Goal: Task Accomplishment & Management: Manage account settings

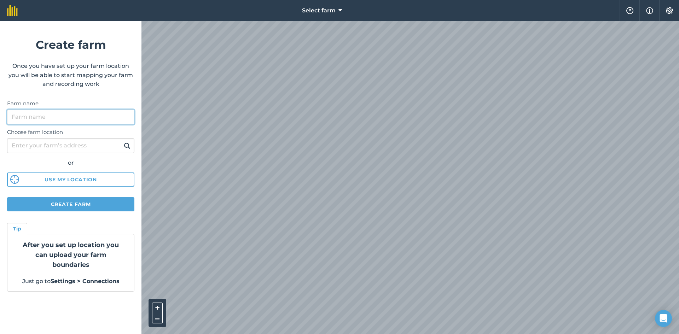
click at [23, 118] on input "Farm name" at bounding box center [70, 117] width 127 height 15
click at [18, 144] on input "Choose farm location" at bounding box center [70, 145] width 127 height 15
type input "[PERSON_NAME]"
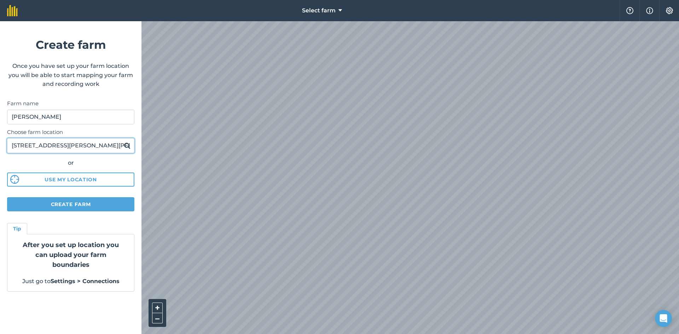
drag, startPoint x: 61, startPoint y: 144, endPoint x: 7, endPoint y: 143, distance: 53.8
click at [7, 143] on input "[STREET_ADDRESS][PERSON_NAME][PERSON_NAME]" at bounding box center [70, 145] width 127 height 15
type input "[PERSON_NAME][GEOGRAPHIC_DATA]"
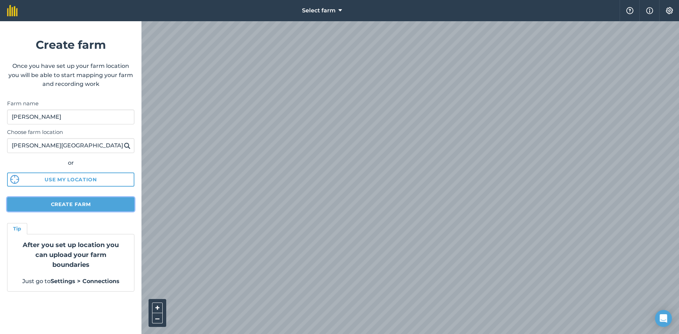
click at [70, 204] on button "Create farm" at bounding box center [70, 204] width 127 height 14
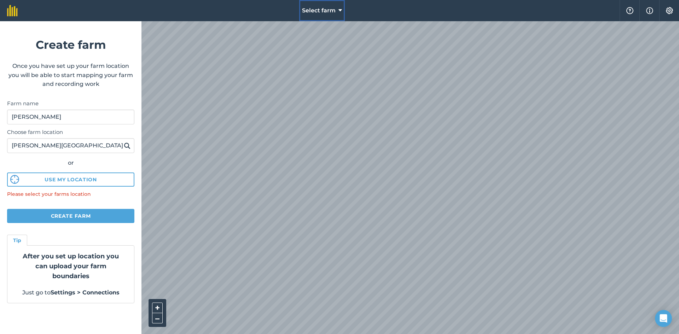
click at [342, 10] on icon at bounding box center [340, 10] width 4 height 8
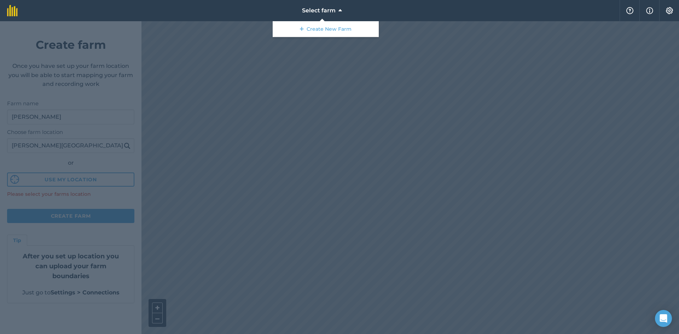
click at [262, 92] on div at bounding box center [339, 177] width 679 height 313
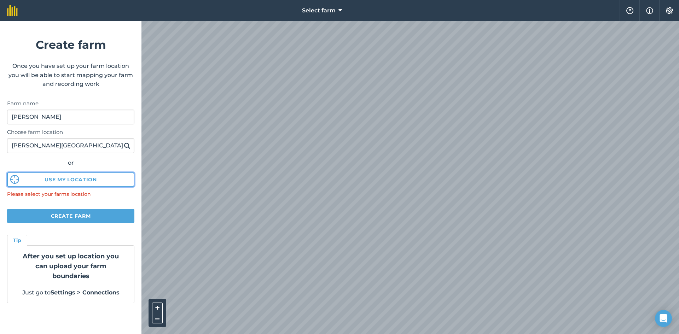
click at [67, 181] on button "Use my location" at bounding box center [70, 180] width 127 height 14
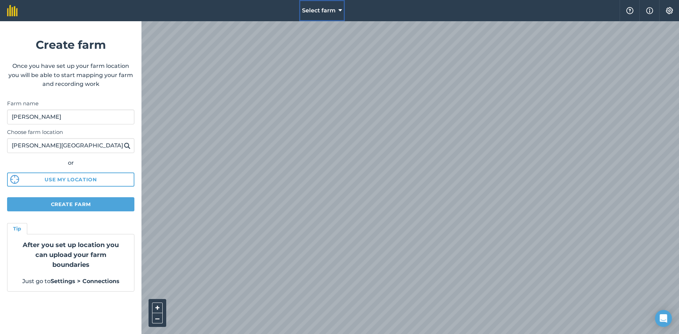
click at [339, 10] on icon at bounding box center [340, 10] width 4 height 8
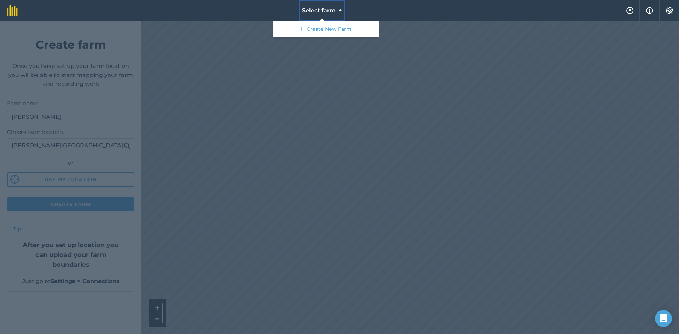
click at [339, 10] on icon at bounding box center [340, 10] width 4 height 8
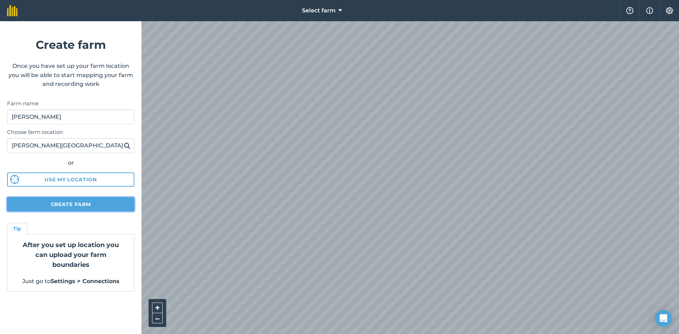
click at [64, 205] on button "Create farm" at bounding box center [70, 204] width 127 height 14
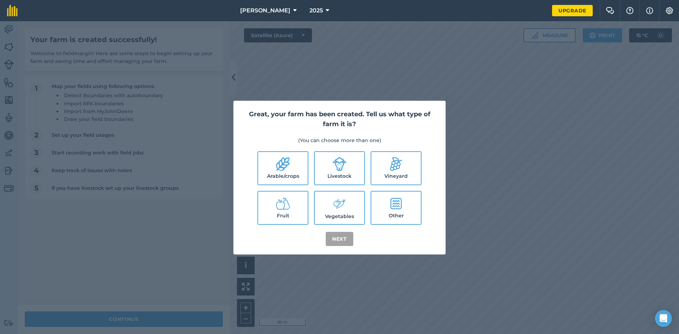
click at [332, 172] on label "Livestock" at bounding box center [340, 168] width 50 height 33
checkbox input "true"
click at [287, 169] on icon at bounding box center [283, 164] width 14 height 14
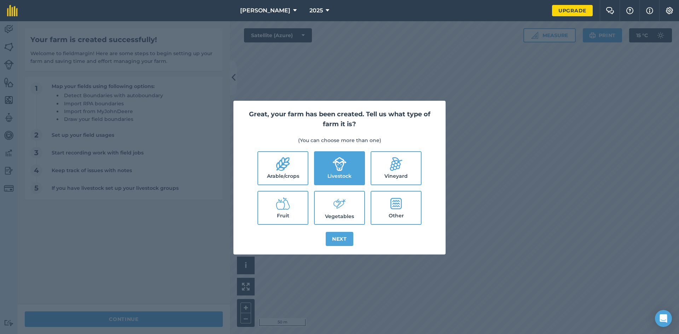
checkbox input "true"
click at [339, 238] on button "Next" at bounding box center [340, 239] width 28 height 14
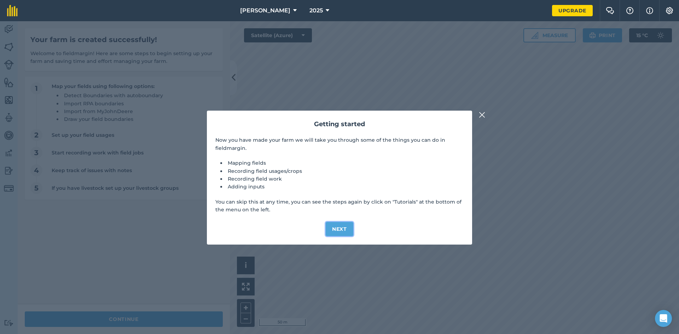
click at [337, 229] on button "Next" at bounding box center [340, 229] width 28 height 14
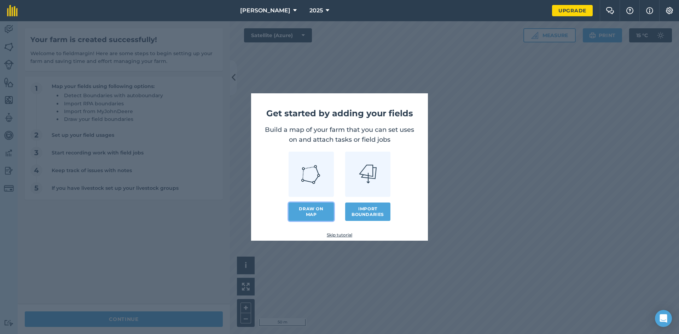
click at [309, 212] on link "Draw on map" at bounding box center [311, 212] width 45 height 18
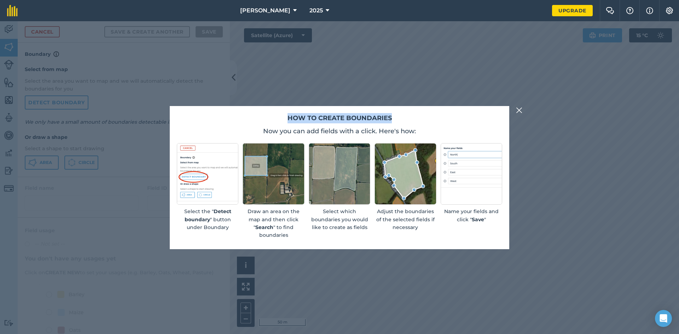
drag, startPoint x: 391, startPoint y: 122, endPoint x: 99, endPoint y: 113, distance: 292.9
click at [99, 113] on div "How to create boundaries Now you can add fields with a click. Here's how: Selec…" at bounding box center [339, 177] width 679 height 313
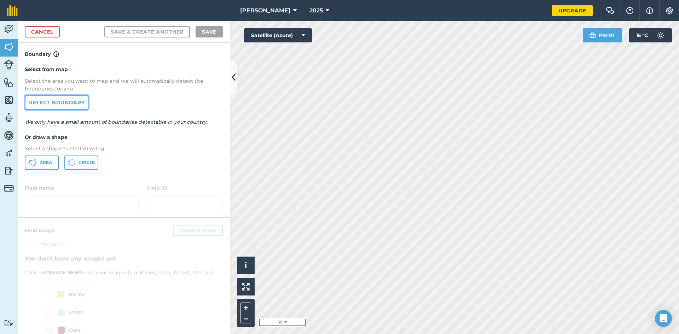
click at [62, 103] on link "Detect boundary" at bounding box center [57, 102] width 64 height 14
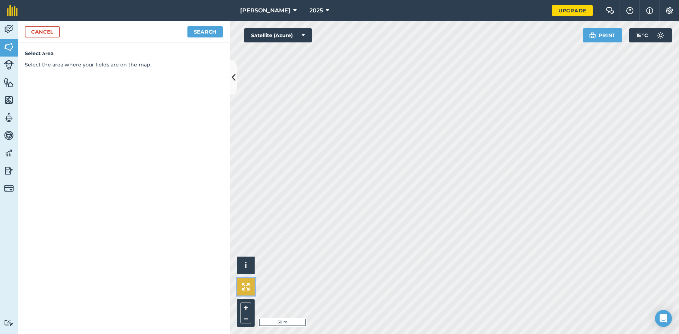
click at [243, 287] on img at bounding box center [246, 287] width 8 height 8
drag, startPoint x: 245, startPoint y: 307, endPoint x: 253, endPoint y: 294, distance: 15.9
click at [245, 307] on button "+" at bounding box center [245, 308] width 11 height 11
click at [245, 286] on img at bounding box center [246, 287] width 8 height 8
click at [245, 264] on span "i" at bounding box center [246, 265] width 2 height 9
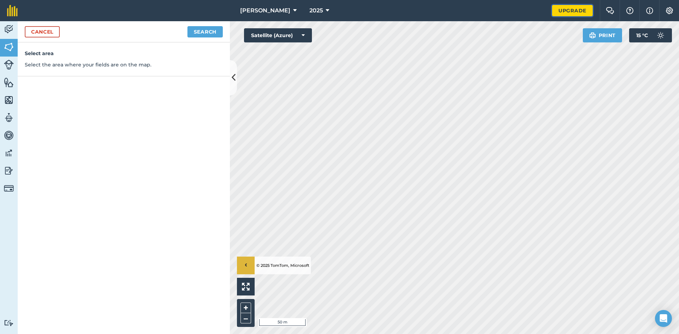
click at [571, 10] on link "Upgrade" at bounding box center [572, 10] width 41 height 11
click at [93, 64] on p "Select the area where your fields are on the map." at bounding box center [124, 65] width 198 height 8
click at [8, 65] on img at bounding box center [9, 65] width 10 height 10
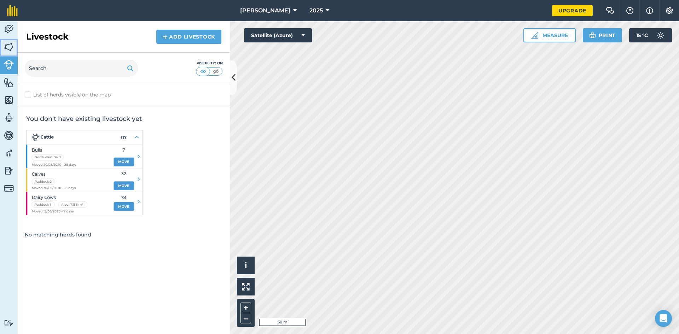
click at [11, 48] on img at bounding box center [9, 47] width 10 height 11
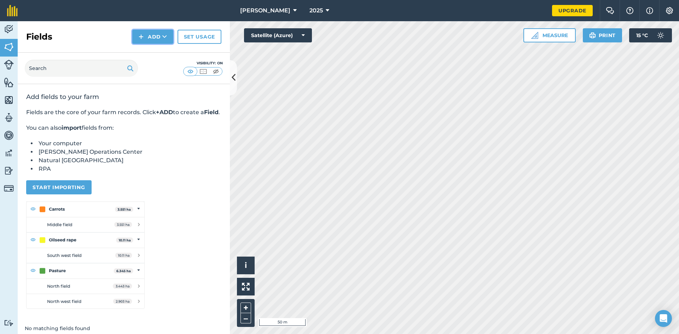
click at [142, 37] on img at bounding box center [141, 37] width 5 height 8
click at [156, 37] on button "Add" at bounding box center [152, 37] width 41 height 14
click at [161, 55] on link "Draw" at bounding box center [152, 53] width 39 height 16
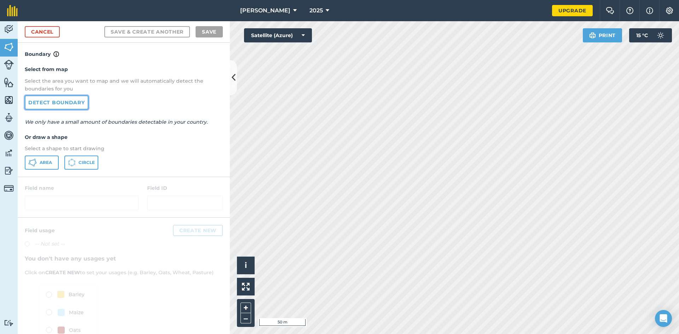
click at [60, 102] on link "Detect boundary" at bounding box center [57, 102] width 64 height 14
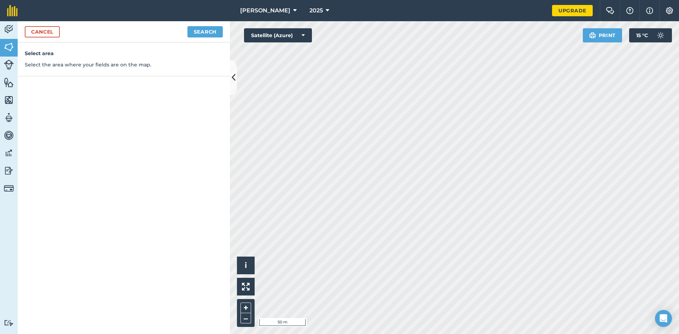
drag, startPoint x: 169, startPoint y: 145, endPoint x: 207, endPoint y: 76, distance: 78.8
click at [169, 144] on div "Select area Select the area where your fields are on the map." at bounding box center [124, 188] width 212 height 292
click at [205, 32] on button "Search" at bounding box center [204, 31] width 35 height 11
click at [179, 132] on div "Select area Select the area where your fields are on the map. Sorry, we couldn'…" at bounding box center [124, 188] width 212 height 292
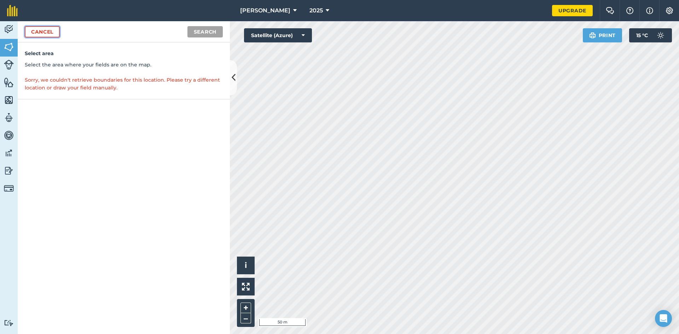
click at [36, 32] on link "Cancel" at bounding box center [42, 31] width 35 height 11
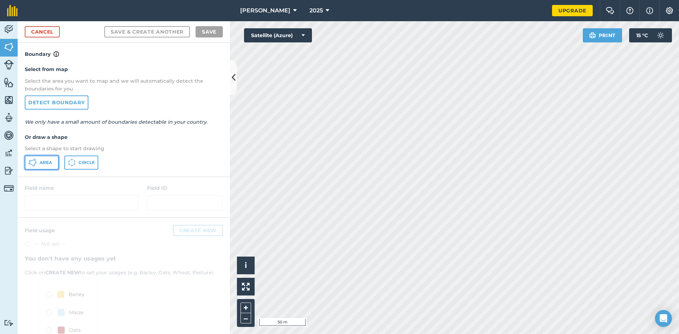
click at [43, 162] on span "Area" at bounding box center [46, 163] width 12 height 6
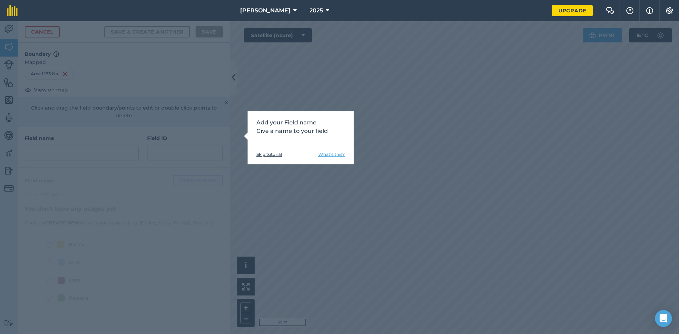
click at [541, 162] on div "Add your Field name Give a name to your field Skip tutorial What's this?" at bounding box center [339, 177] width 679 height 313
click at [377, 163] on div "Add your Field name Give a name to your field Skip tutorial What's this?" at bounding box center [339, 177] width 679 height 313
click at [354, 132] on div "Add your Field name Give a name to your field Skip tutorial What's this?" at bounding box center [339, 177] width 679 height 313
click at [261, 157] on link "Skip tutorial" at bounding box center [268, 155] width 25 height 6
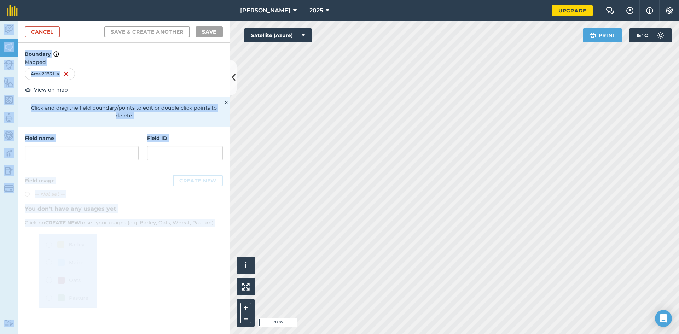
click at [428, 31] on div "[PERSON_NAME] 2025 Upgrade Farm Chat Help Info Settings Map printing is not ava…" at bounding box center [339, 167] width 679 height 334
click at [181, 72] on div "Area : 2.179 Ha" at bounding box center [124, 74] width 198 height 12
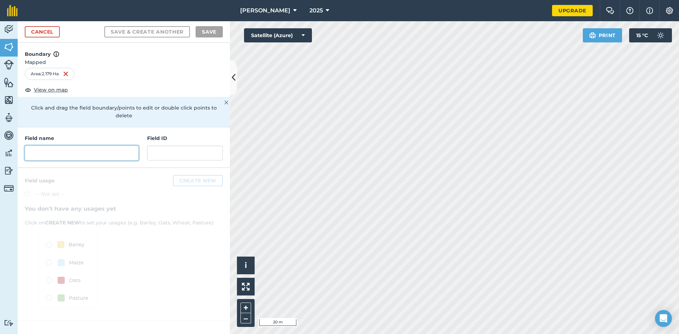
click at [44, 146] on input "text" at bounding box center [82, 153] width 114 height 15
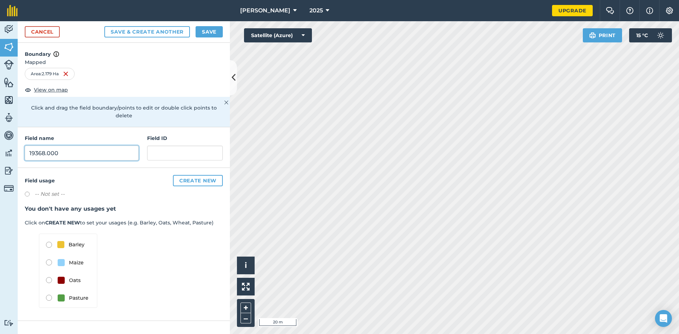
drag, startPoint x: 68, startPoint y: 143, endPoint x: 24, endPoint y: 141, distance: 43.2
click at [24, 141] on div "Field name 19368.000 Field ID" at bounding box center [124, 147] width 212 height 41
type input "19368.000"
click at [168, 146] on input "text" at bounding box center [185, 153] width 76 height 15
paste input "19368.000"
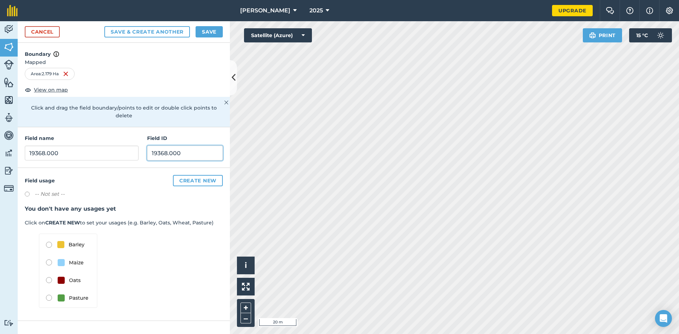
type input "19368.000"
drag, startPoint x: 62, startPoint y: 143, endPoint x: 27, endPoint y: 145, distance: 35.1
click at [27, 146] on input "19368.000" at bounding box center [82, 153] width 114 height 15
type input "H"
click at [104, 26] on button "Save & Create Another" at bounding box center [147, 31] width 86 height 11
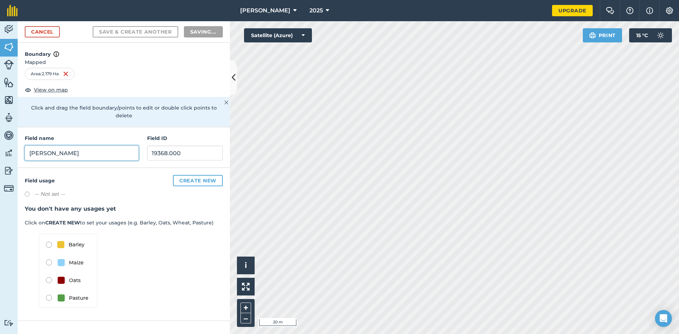
type input "[PERSON_NAME]"
type input "'"
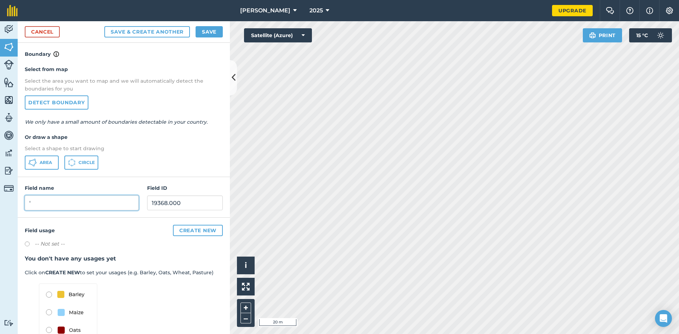
click at [37, 203] on input "'" at bounding box center [82, 203] width 114 height 15
type input "[PERSON_NAME]'s Property"
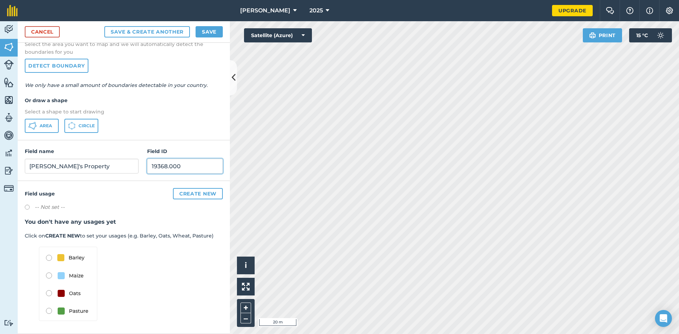
type input "19368.000"
click at [49, 311] on img at bounding box center [68, 284] width 58 height 74
click at [48, 309] on img at bounding box center [68, 284] width 58 height 74
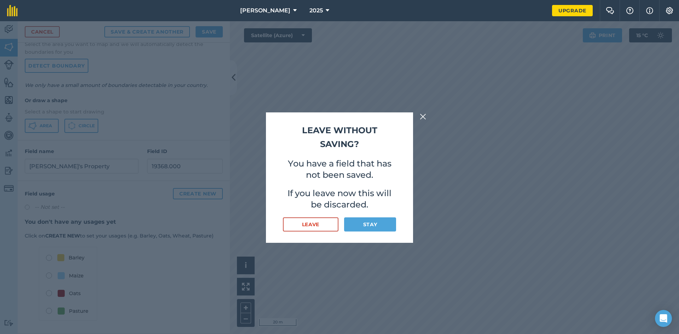
click at [452, 156] on div "Leave without saving? You have a field that has not been saved. If you leave no…" at bounding box center [339, 177] width 679 height 313
click at [378, 225] on button "Stay" at bounding box center [370, 224] width 52 height 14
click at [423, 116] on img at bounding box center [423, 116] width 6 height 8
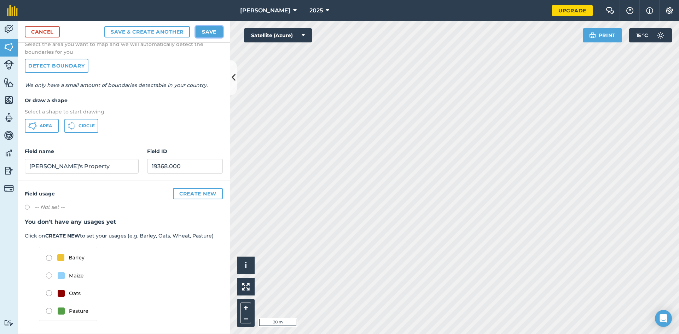
click at [202, 31] on button "Save" at bounding box center [209, 31] width 27 height 11
click at [197, 196] on button "Create new" at bounding box center [198, 193] width 50 height 11
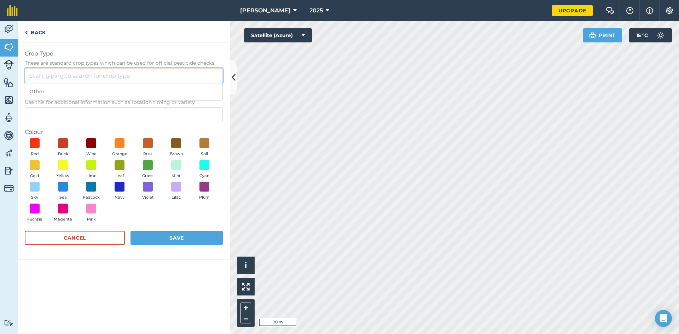
click at [33, 75] on input "Crop Type These are standard crop types which can be used for official pesticid…" at bounding box center [124, 75] width 198 height 15
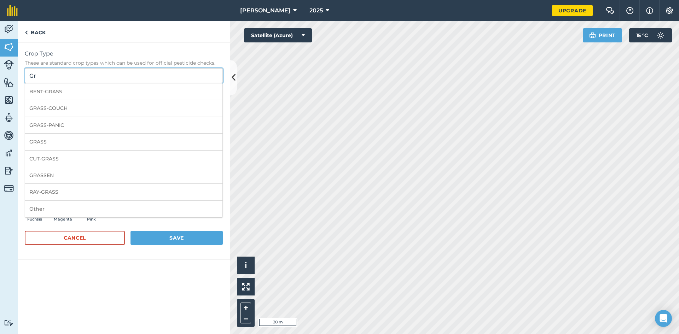
type input "G"
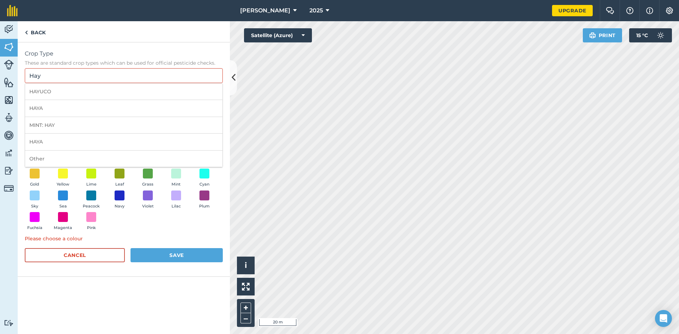
click at [159, 233] on div "Red Brick Wine Orange Rust Brown Soil Gold Yellow Lime Leaf Grass Mint Cyan Sky…" at bounding box center [124, 190] width 198 height 87
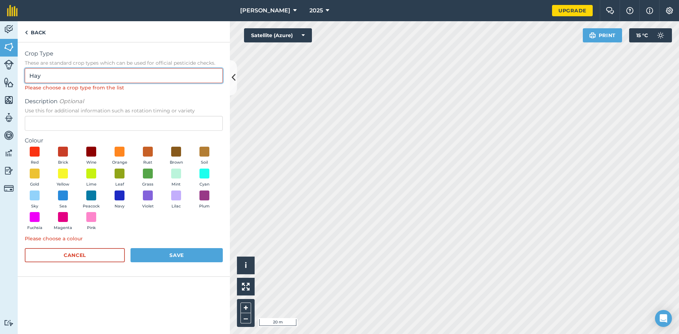
click at [52, 78] on input "Hay" at bounding box center [124, 75] width 198 height 15
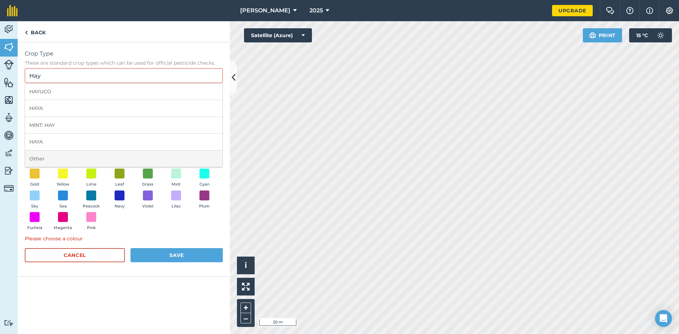
click at [74, 158] on li "Other" at bounding box center [123, 159] width 197 height 17
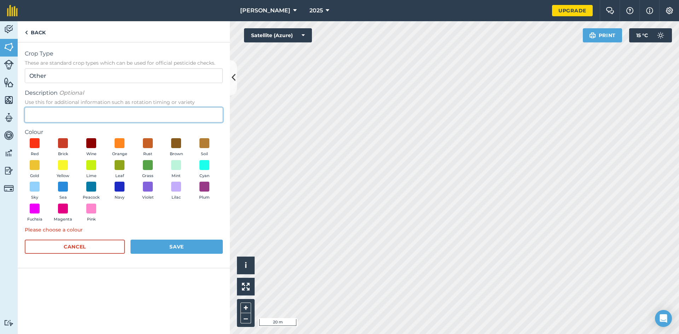
click at [35, 115] on input "Description Optional Use this for additional information such as rotation timin…" at bounding box center [124, 115] width 198 height 15
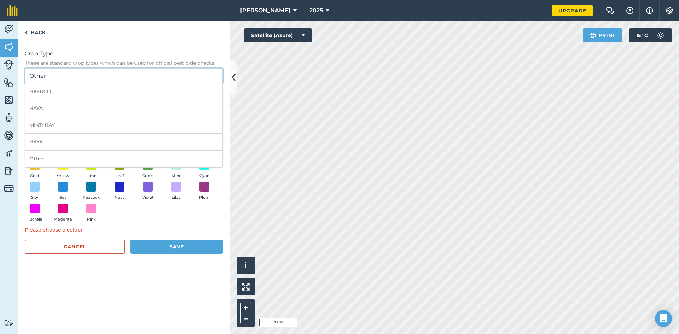
drag, startPoint x: 58, startPoint y: 75, endPoint x: 25, endPoint y: 74, distance: 32.6
click at [25, 74] on input "Other" at bounding box center [124, 75] width 198 height 15
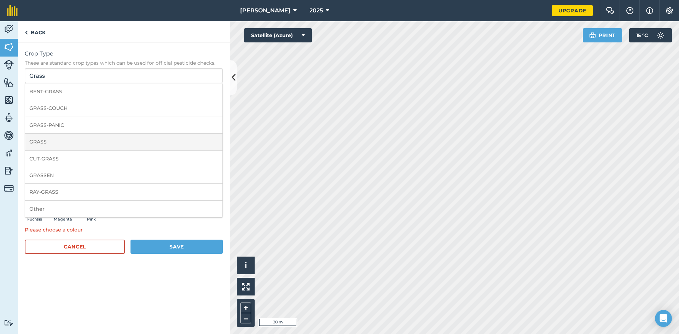
click at [39, 143] on li "GRASS" at bounding box center [123, 142] width 197 height 17
type input "GRASS"
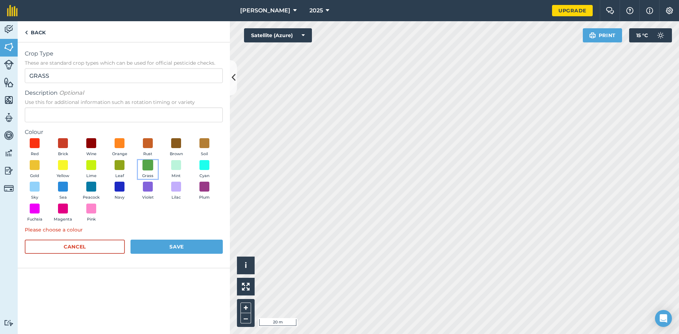
click at [147, 162] on span at bounding box center [148, 164] width 11 height 11
click at [167, 246] on button "Save" at bounding box center [176, 247] width 92 height 14
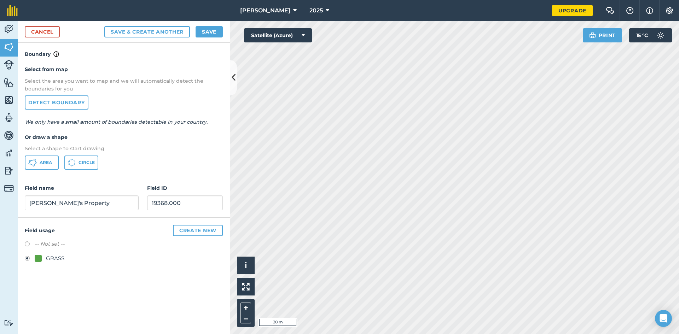
scroll to position [0, 0]
click at [209, 32] on button "Save" at bounding box center [209, 31] width 27 height 11
click at [611, 10] on img at bounding box center [610, 10] width 8 height 7
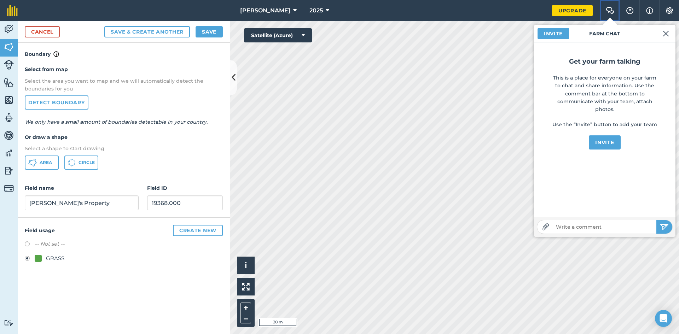
click at [611, 10] on img at bounding box center [610, 10] width 8 height 7
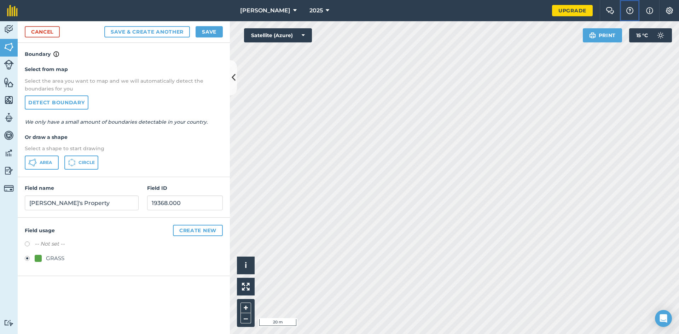
click at [628, 9] on img at bounding box center [630, 10] width 8 height 7
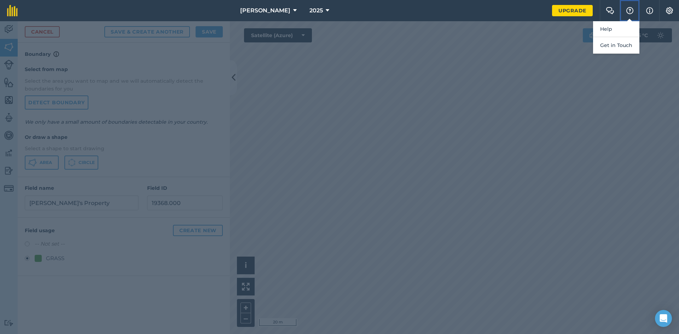
click at [628, 9] on img at bounding box center [630, 10] width 8 height 7
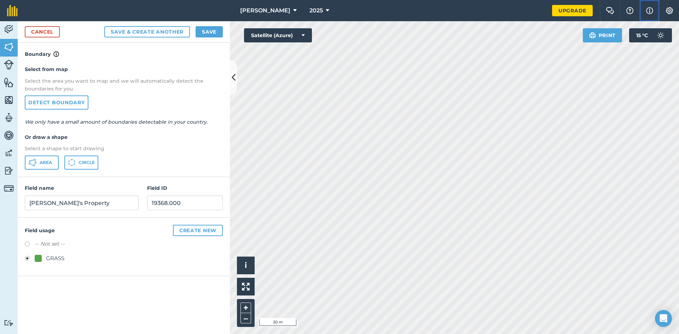
click at [650, 9] on img at bounding box center [649, 10] width 7 height 8
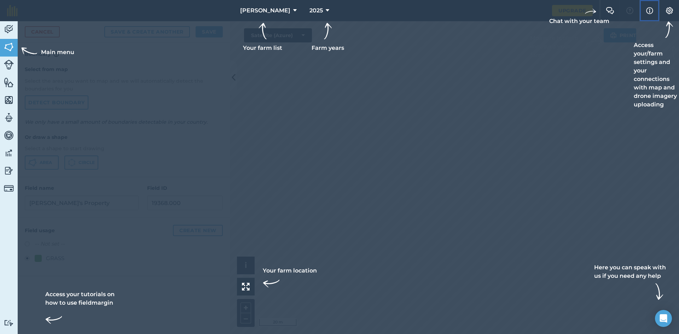
click at [650, 9] on img at bounding box center [649, 10] width 7 height 8
click at [11, 45] on img at bounding box center [9, 47] width 10 height 11
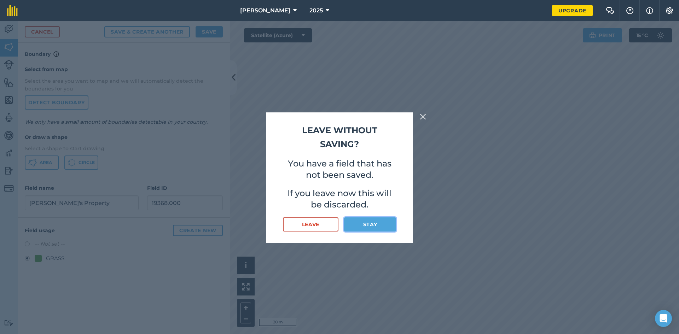
click at [366, 226] on button "Stay" at bounding box center [370, 224] width 52 height 14
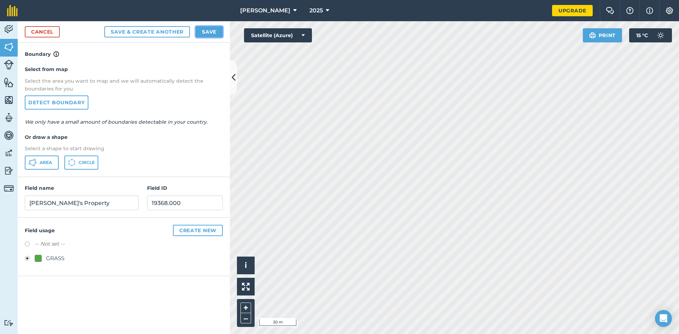
click at [212, 33] on button "Save" at bounding box center [209, 31] width 27 height 11
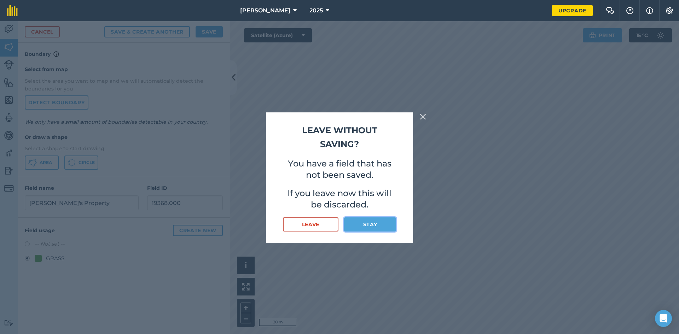
click at [367, 224] on button "Stay" at bounding box center [370, 224] width 52 height 14
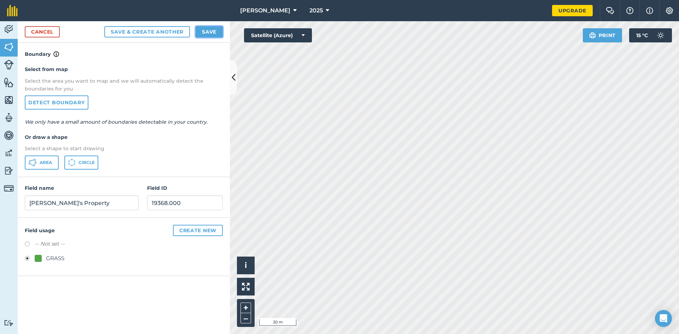
click at [213, 33] on button "Save" at bounding box center [209, 31] width 27 height 11
click at [305, 33] on button "Satellite (Azure)" at bounding box center [278, 35] width 68 height 14
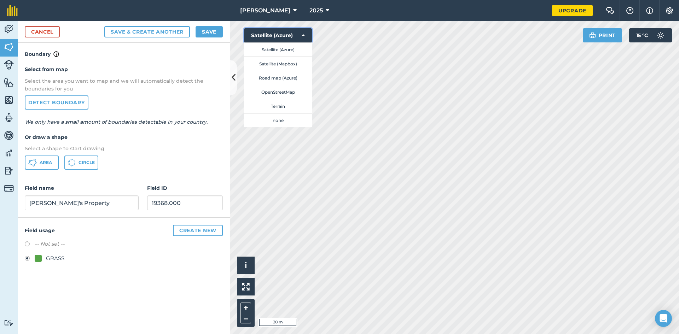
click at [304, 34] on icon at bounding box center [303, 35] width 3 height 7
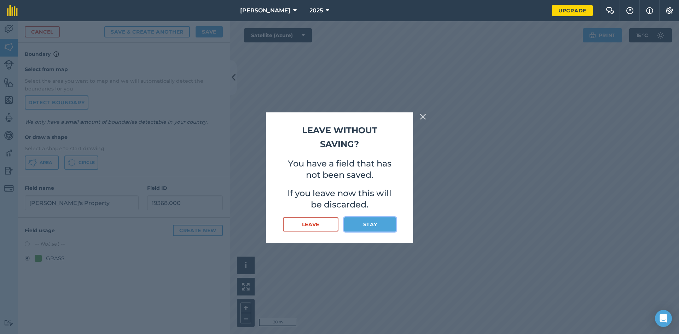
click at [359, 225] on button "Stay" at bounding box center [370, 224] width 52 height 14
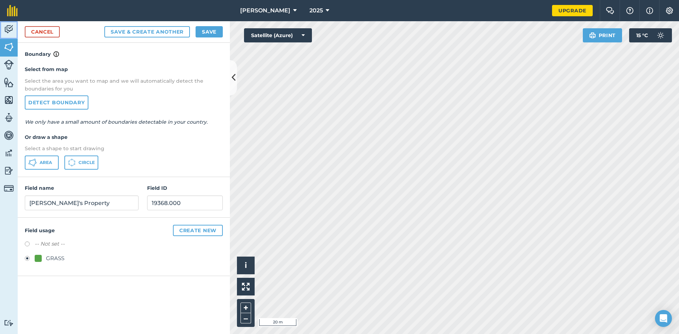
click at [10, 27] on img at bounding box center [9, 29] width 10 height 11
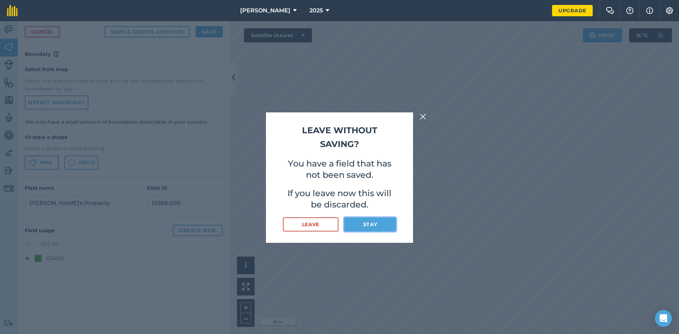
click at [374, 225] on button "Stay" at bounding box center [370, 224] width 52 height 14
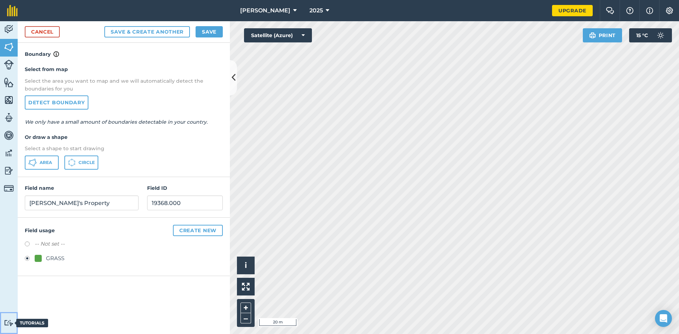
click at [9, 322] on img at bounding box center [9, 323] width 10 height 7
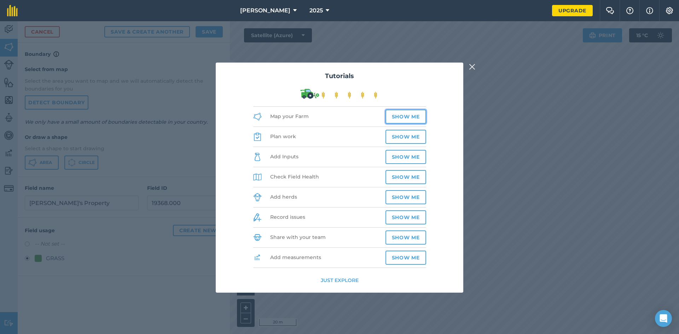
click at [408, 118] on button "Show me" at bounding box center [405, 117] width 41 height 14
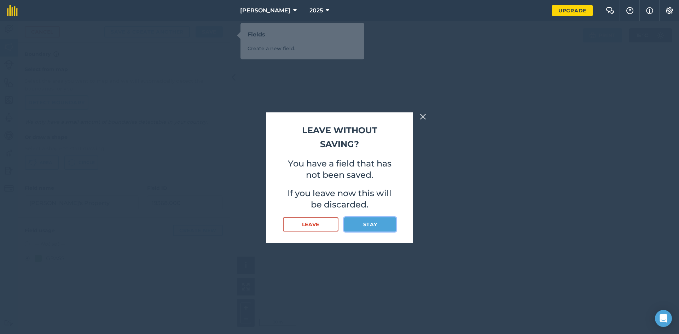
click at [360, 222] on button "Stay" at bounding box center [370, 224] width 52 height 14
click at [425, 115] on img at bounding box center [423, 116] width 6 height 8
click at [366, 223] on button "Stay" at bounding box center [370, 224] width 52 height 14
click at [424, 116] on img at bounding box center [423, 116] width 6 height 8
click at [366, 226] on button "Stay" at bounding box center [370, 224] width 52 height 14
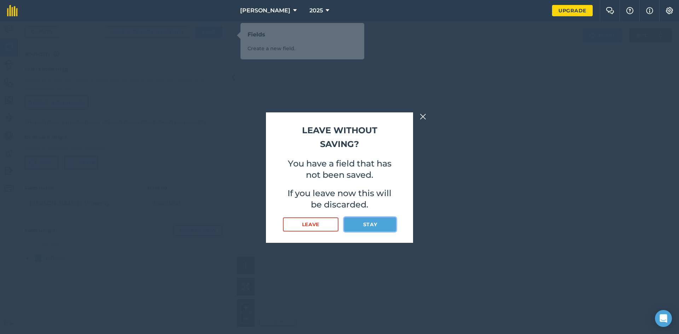
click at [367, 225] on button "Stay" at bounding box center [370, 224] width 52 height 14
click at [424, 115] on img at bounding box center [423, 116] width 6 height 8
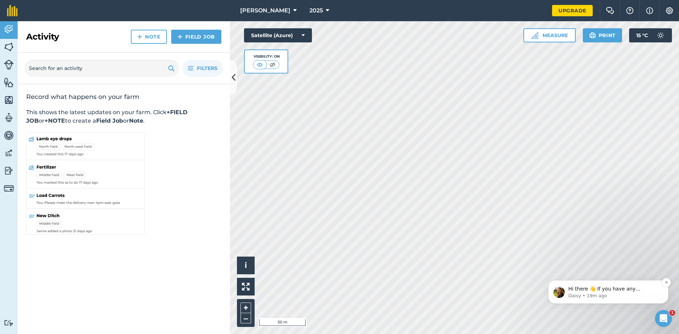
click at [625, 294] on p "Daisy • 19m ago" at bounding box center [613, 296] width 91 height 6
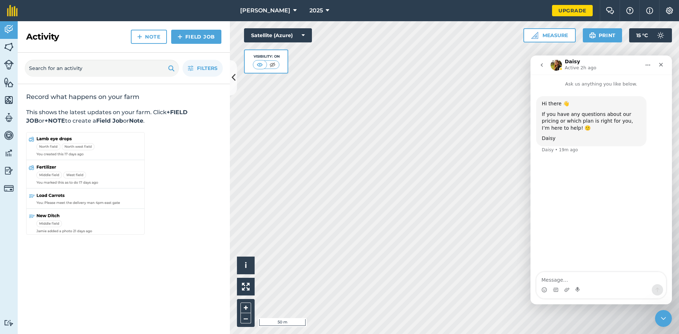
click at [544, 274] on textarea "Message…" at bounding box center [600, 278] width 129 height 12
type textarea "How do I change the boundaries?"
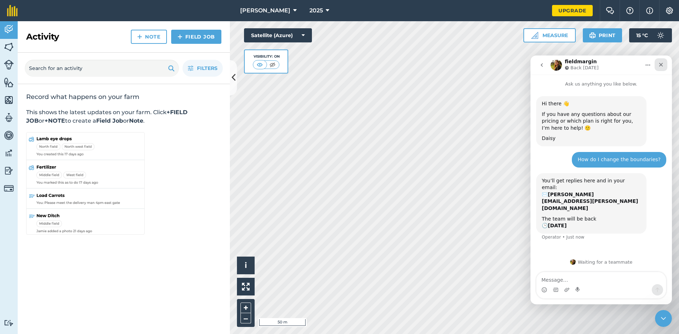
click at [661, 64] on icon "Close" at bounding box center [661, 65] width 4 height 4
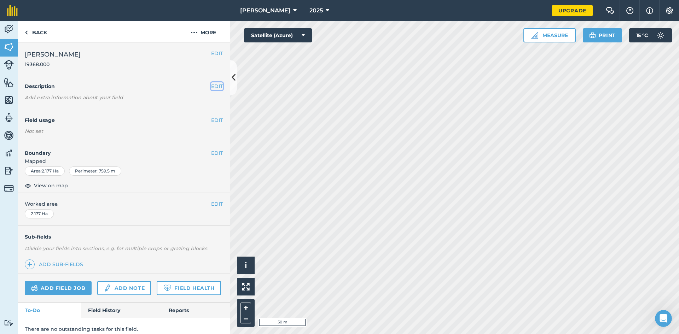
click at [211, 85] on button "EDIT" at bounding box center [217, 86] width 12 height 8
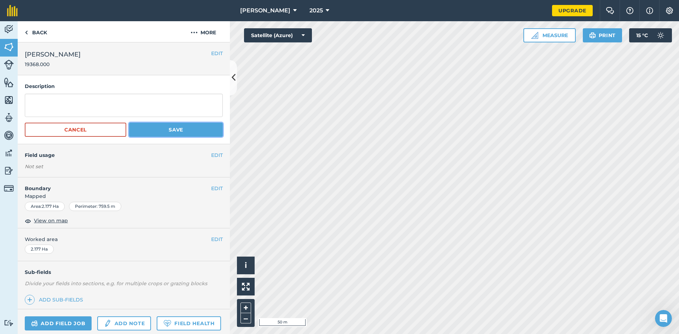
click at [167, 130] on button "Save" at bounding box center [176, 130] width 94 height 14
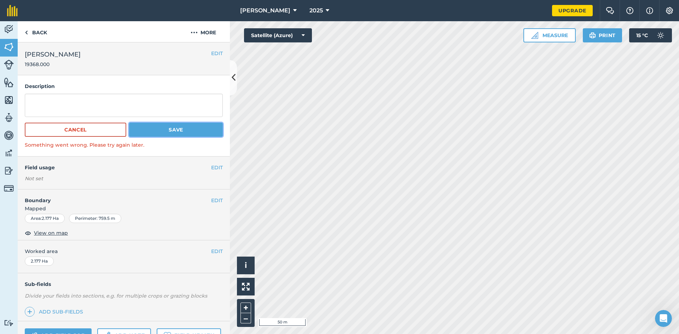
click at [167, 130] on button "Save" at bounding box center [176, 130] width 94 height 14
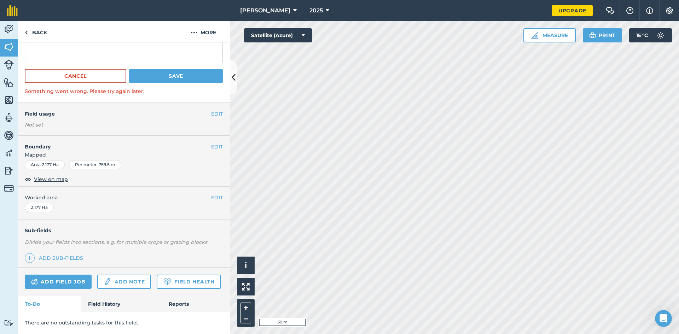
scroll to position [61, 0]
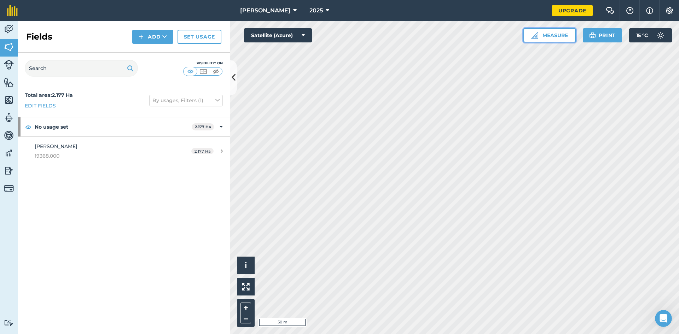
click at [543, 34] on button "Measure" at bounding box center [549, 35] width 52 height 14
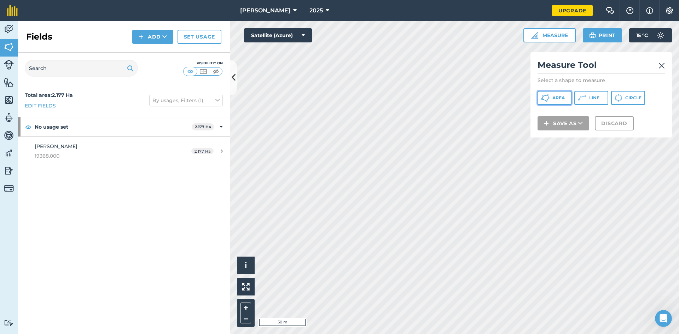
click at [551, 98] on button "Area" at bounding box center [555, 98] width 34 height 14
click at [595, 99] on span "Line" at bounding box center [594, 98] width 10 height 6
click at [658, 67] on img at bounding box center [661, 66] width 6 height 8
